Goal: Check status: Check status

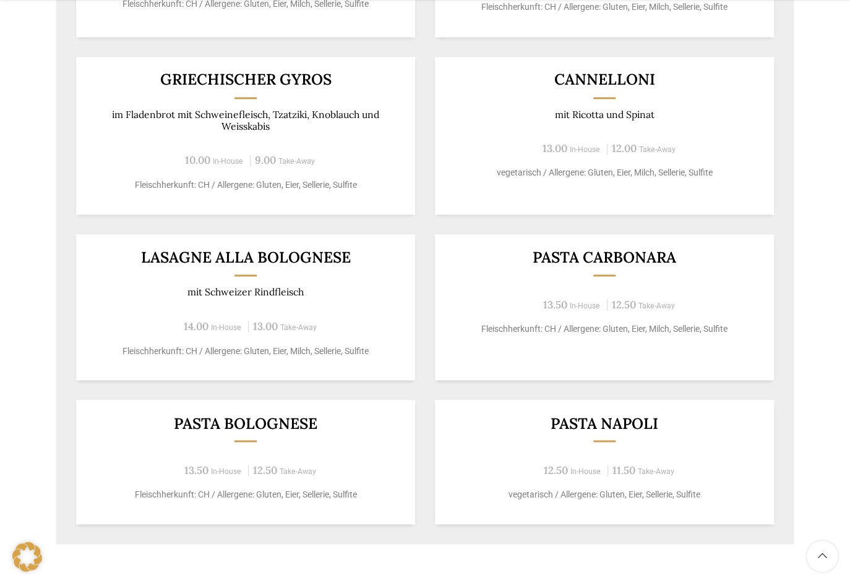
scroll to position [899, 0]
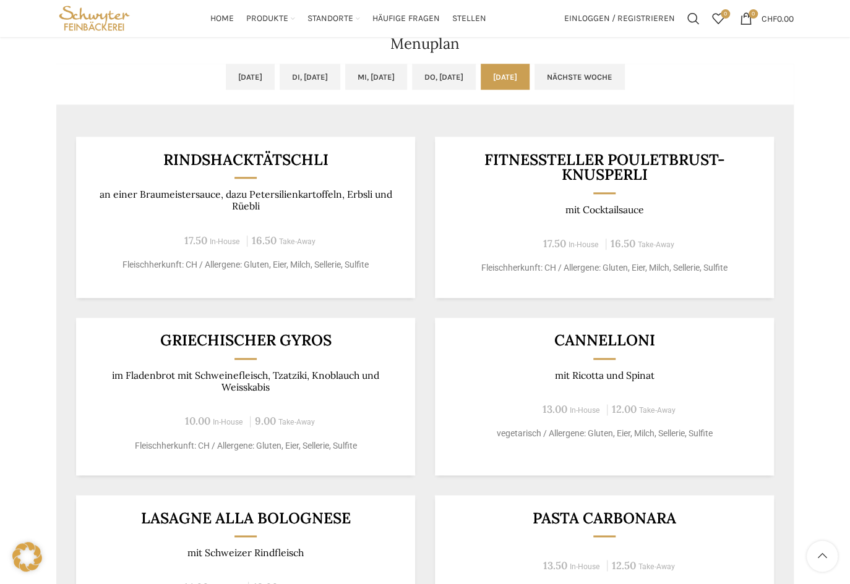
scroll to position [449, 0]
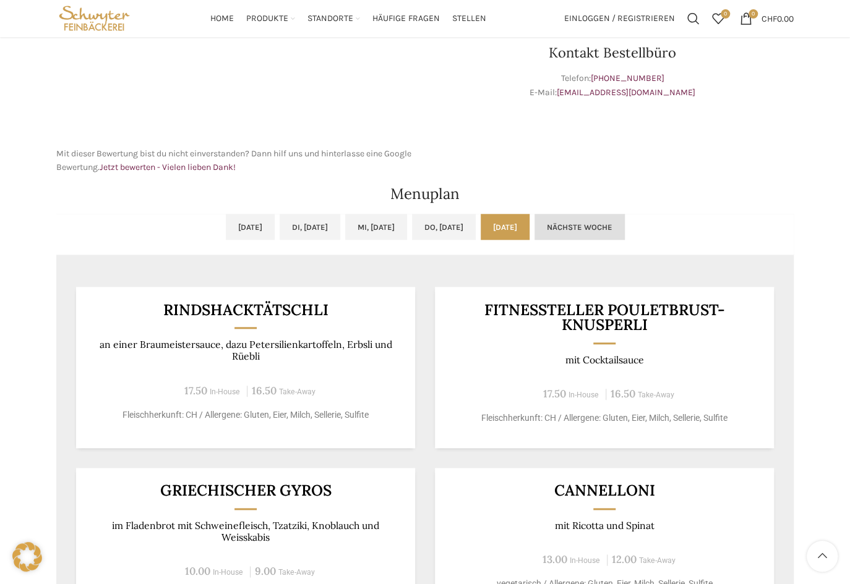
click at [624, 227] on link "Nächste Woche" at bounding box center [579, 227] width 90 height 26
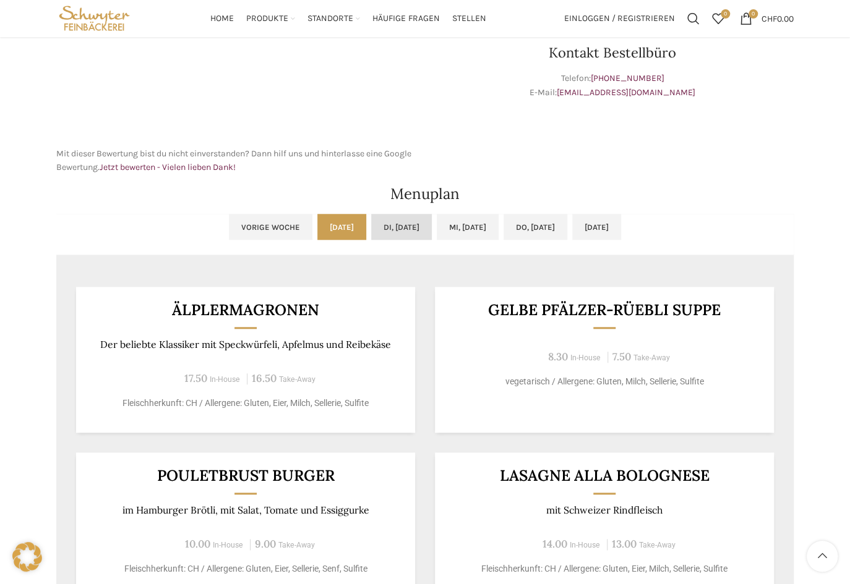
click at [397, 226] on link "Di, [DATE]" at bounding box center [401, 227] width 61 height 26
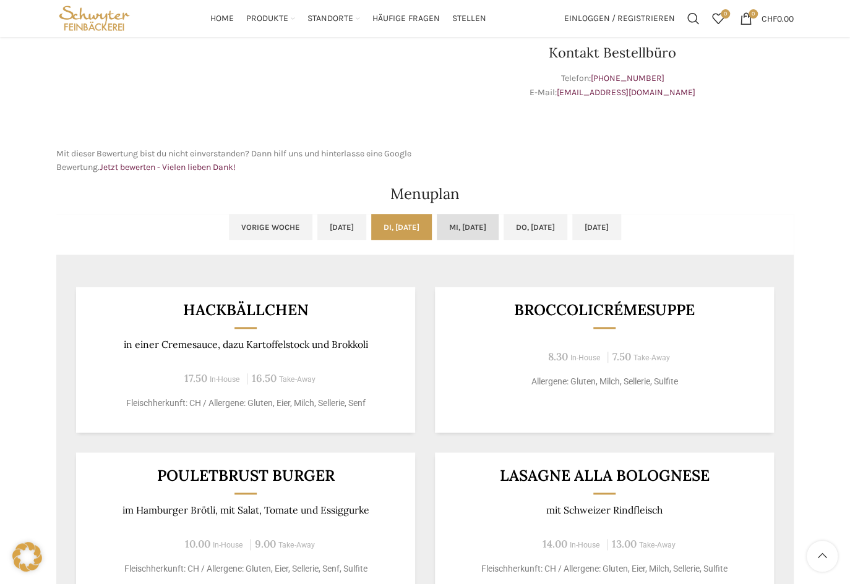
click at [486, 226] on link "Mi, [DATE]" at bounding box center [468, 227] width 62 height 26
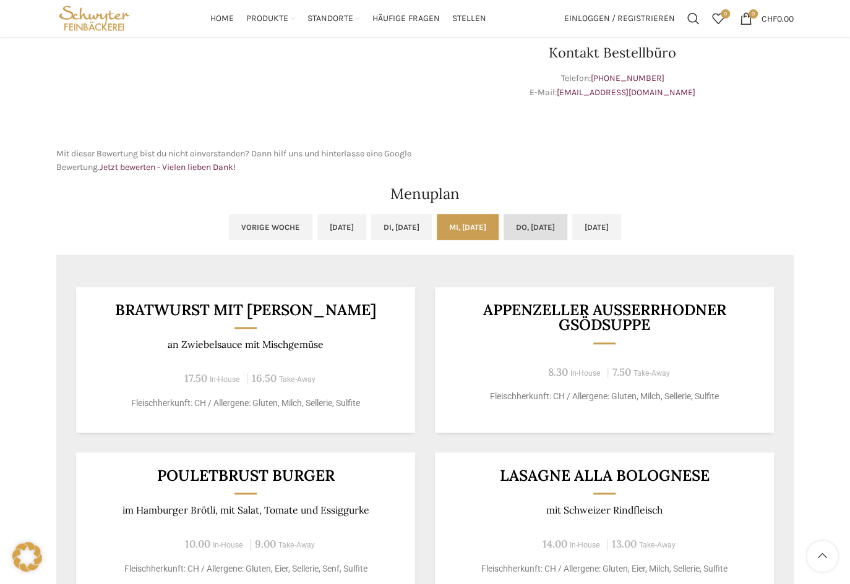
click at [564, 226] on link "Do, [DATE]" at bounding box center [535, 227] width 64 height 26
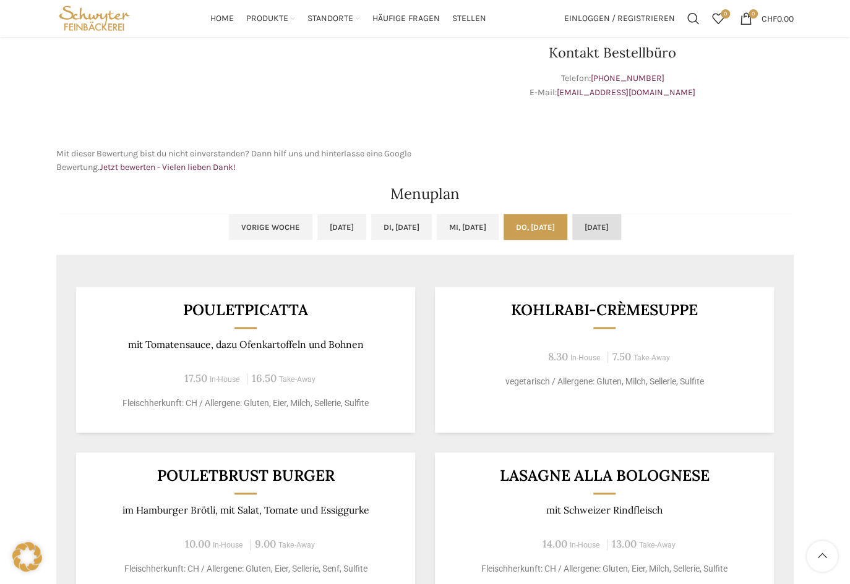
click at [616, 223] on link "[DATE]" at bounding box center [596, 227] width 49 height 26
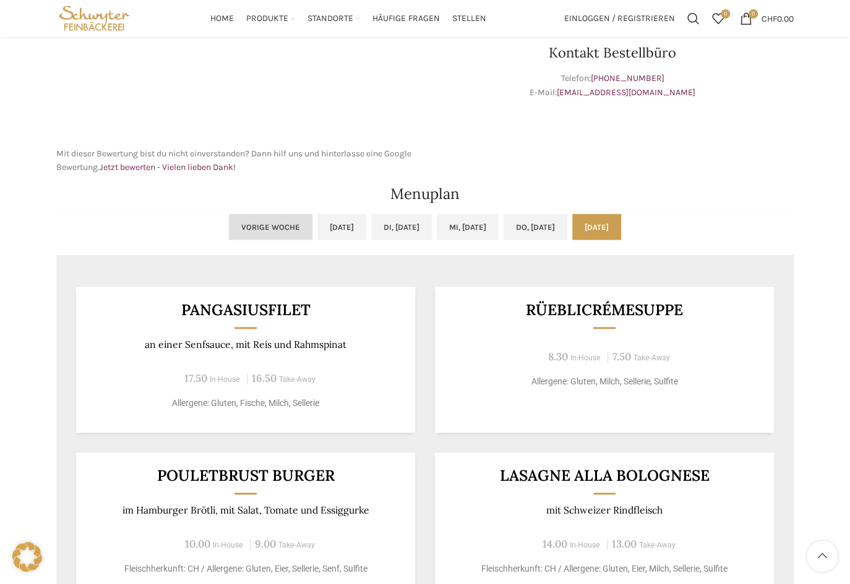
click at [231, 226] on link "Vorige Woche" at bounding box center [270, 227] width 83 height 26
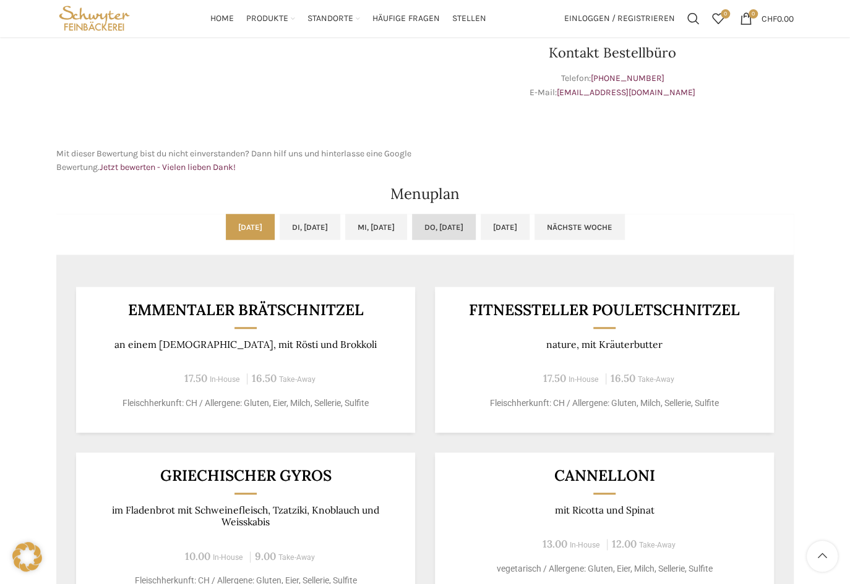
click at [453, 229] on link "Do, [DATE]" at bounding box center [444, 227] width 64 height 26
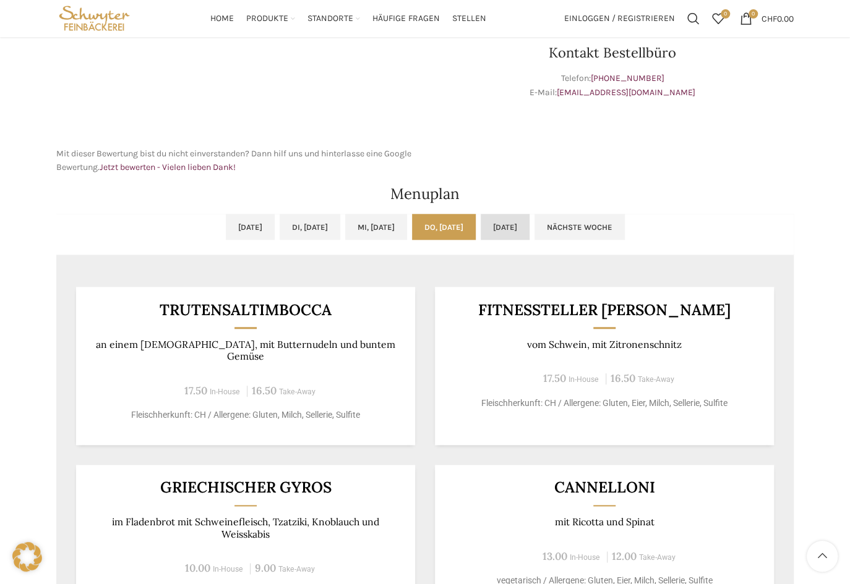
click at [528, 226] on link "[DATE]" at bounding box center [504, 227] width 49 height 26
